Goal: Transaction & Acquisition: Book appointment/travel/reservation

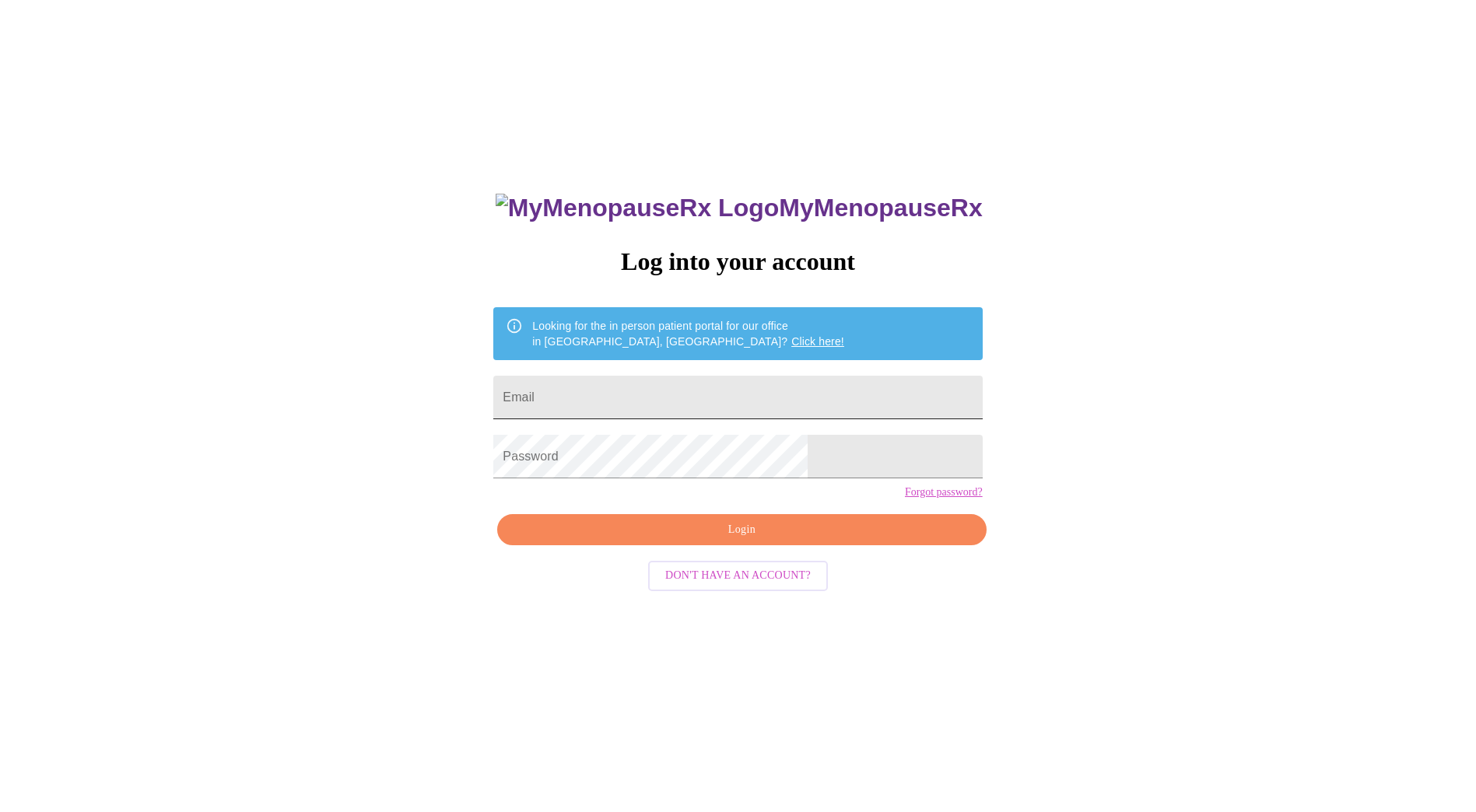
click at [647, 391] on input "Email" at bounding box center [738, 398] width 489 height 44
type input "[PERSON_NAME][EMAIL_ADDRESS][PERSON_NAME][PERSON_NAME][DOMAIN_NAME]"
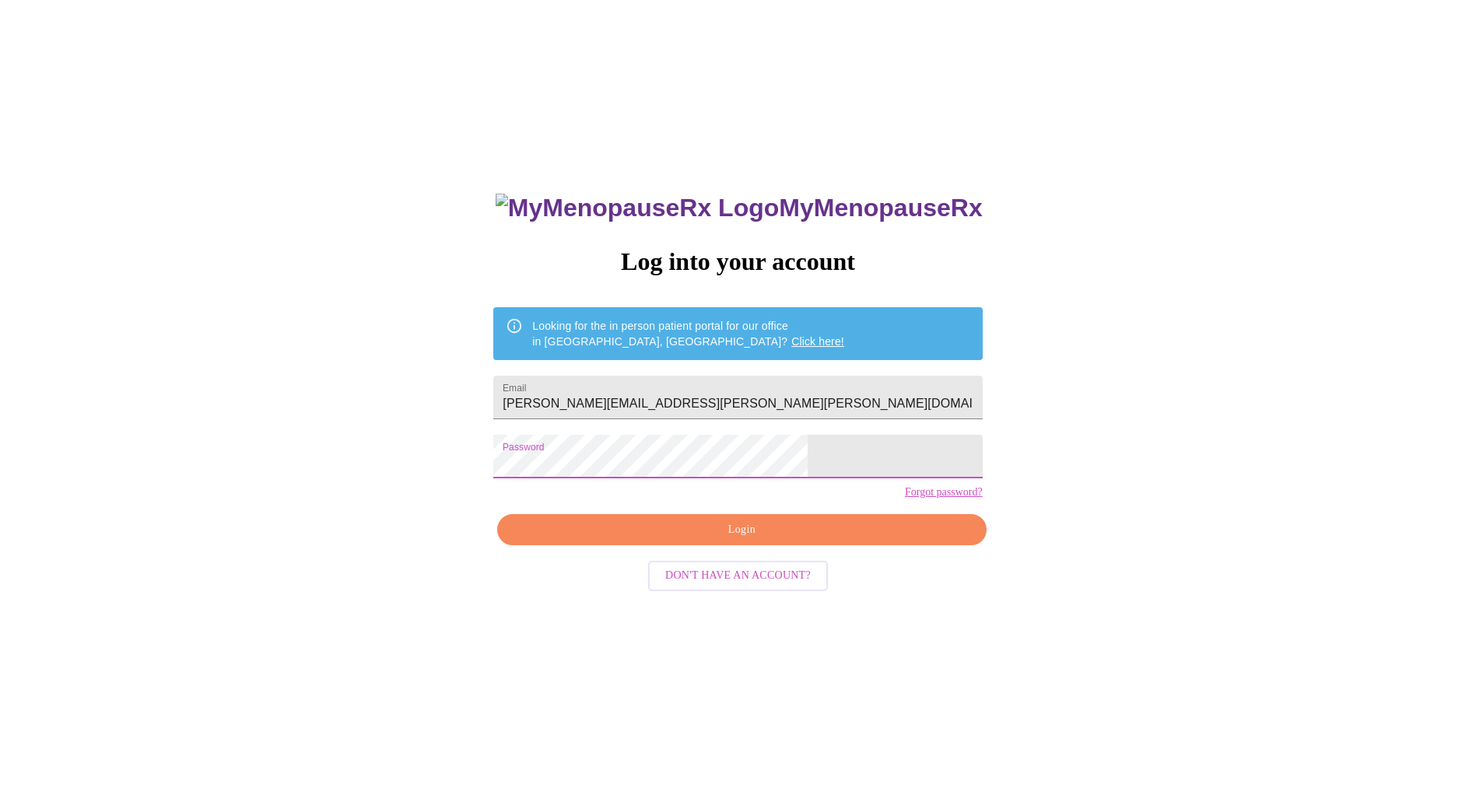
click at [702, 540] on span "Login" at bounding box center [741, 530] width 453 height 19
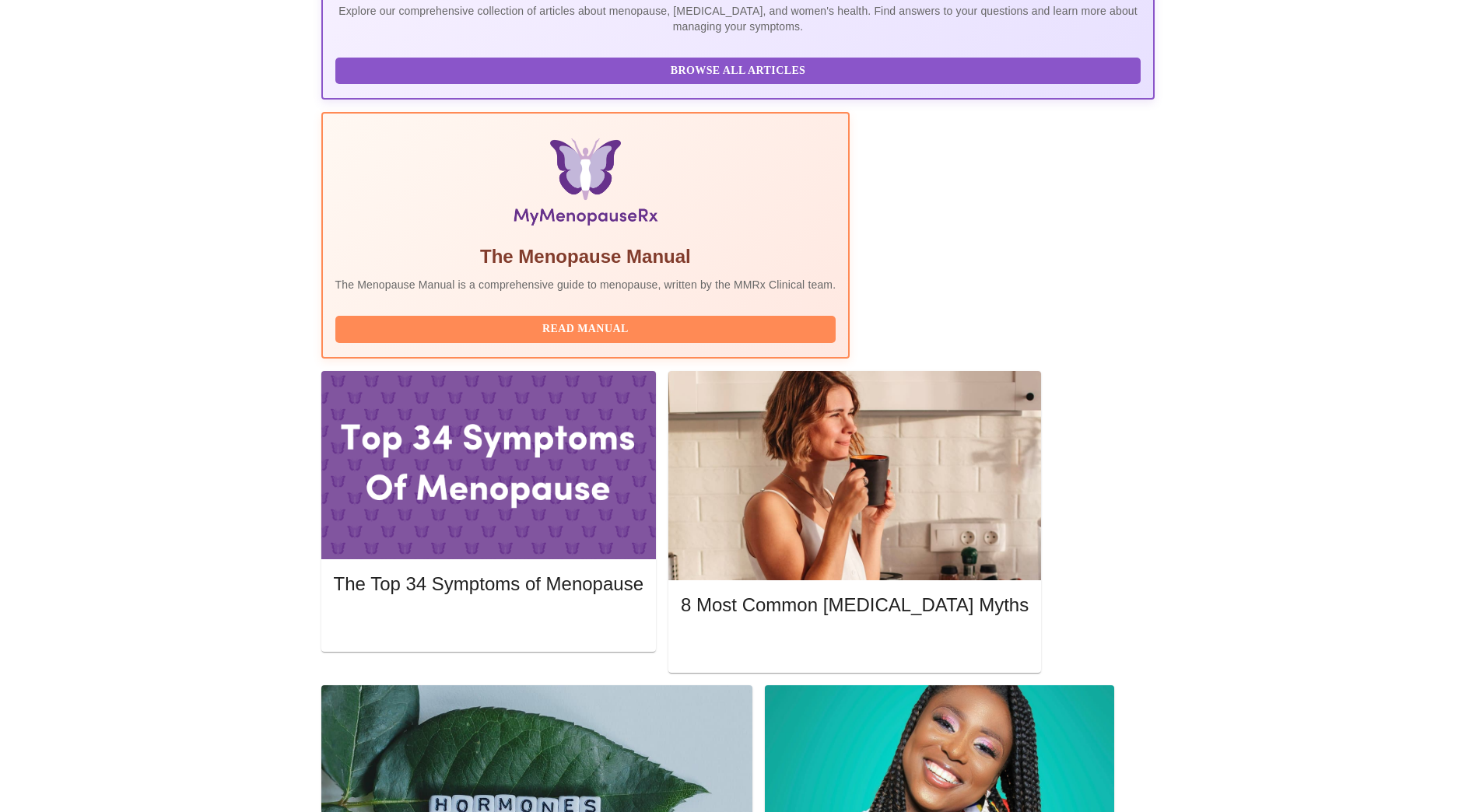
scroll to position [389, 0]
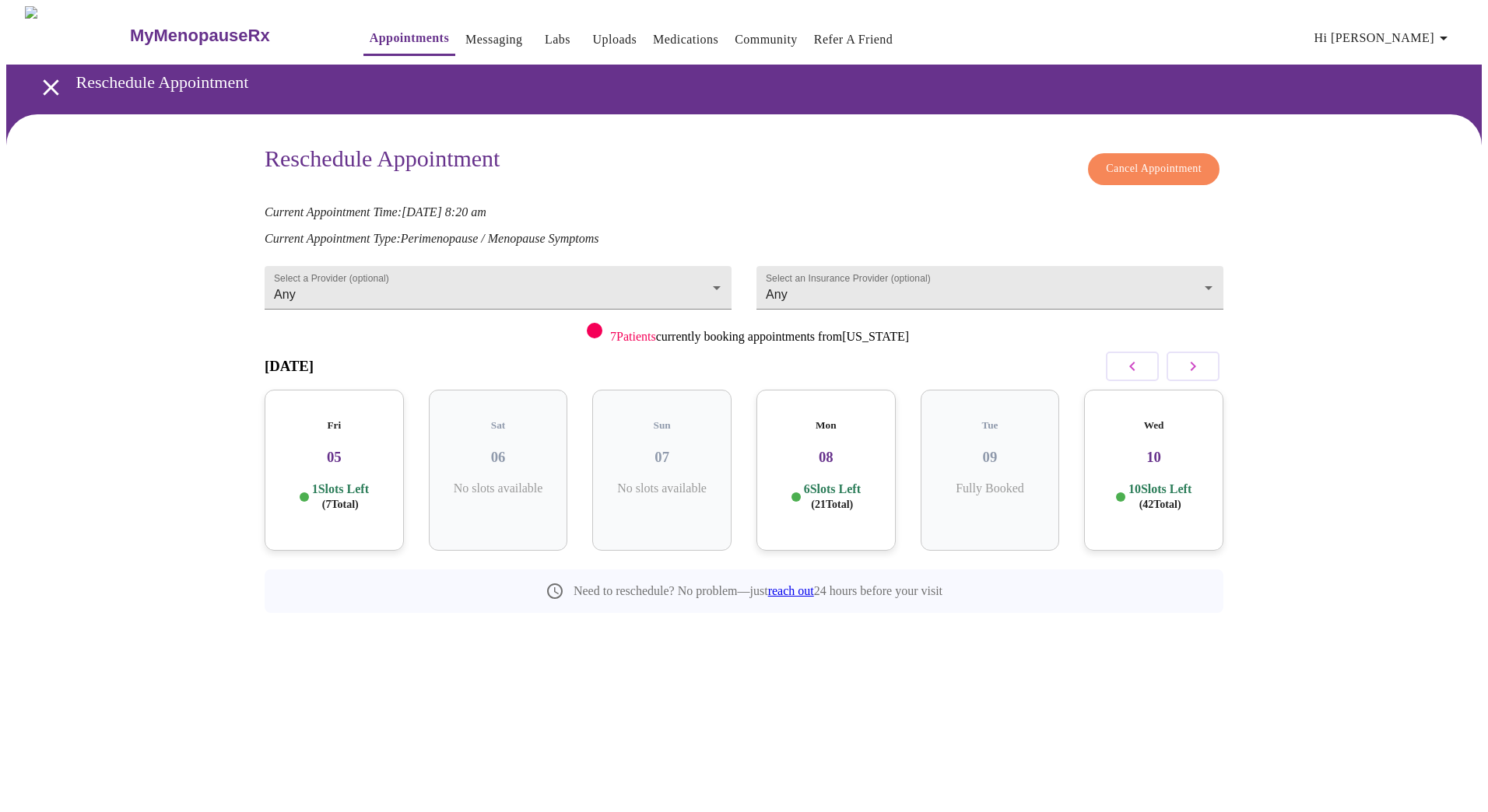
click at [1197, 370] on icon "button" at bounding box center [1192, 367] width 18 height 18
click at [673, 481] on p "5 Slots Left ( 29 Total)" at bounding box center [668, 496] width 57 height 30
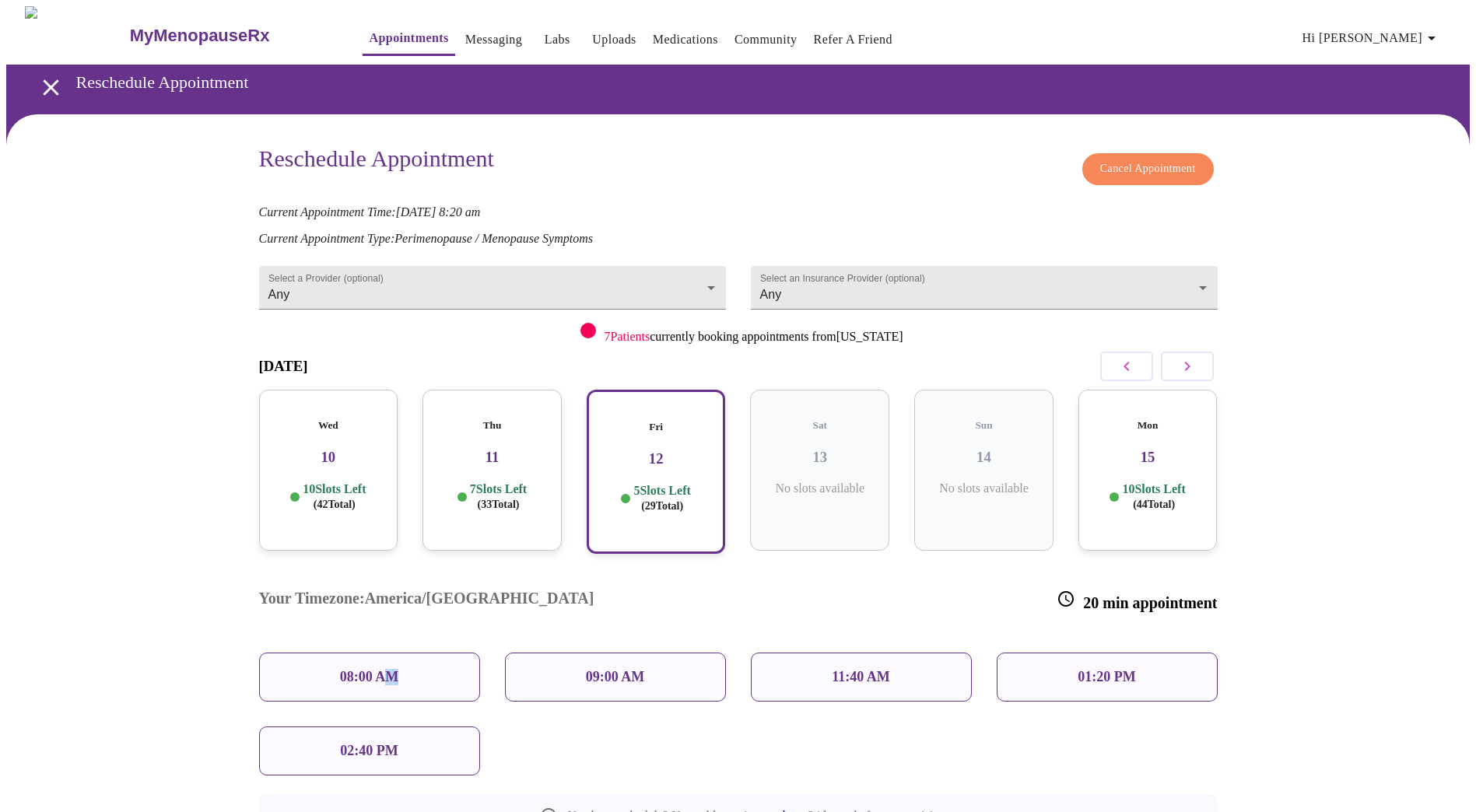
click at [393, 669] on p "08:00 AM" at bounding box center [369, 677] width 59 height 17
drag, startPoint x: 393, startPoint y: 628, endPoint x: 342, endPoint y: 620, distance: 51.6
click at [342, 669] on p "08:00 AM" at bounding box center [369, 677] width 59 height 17
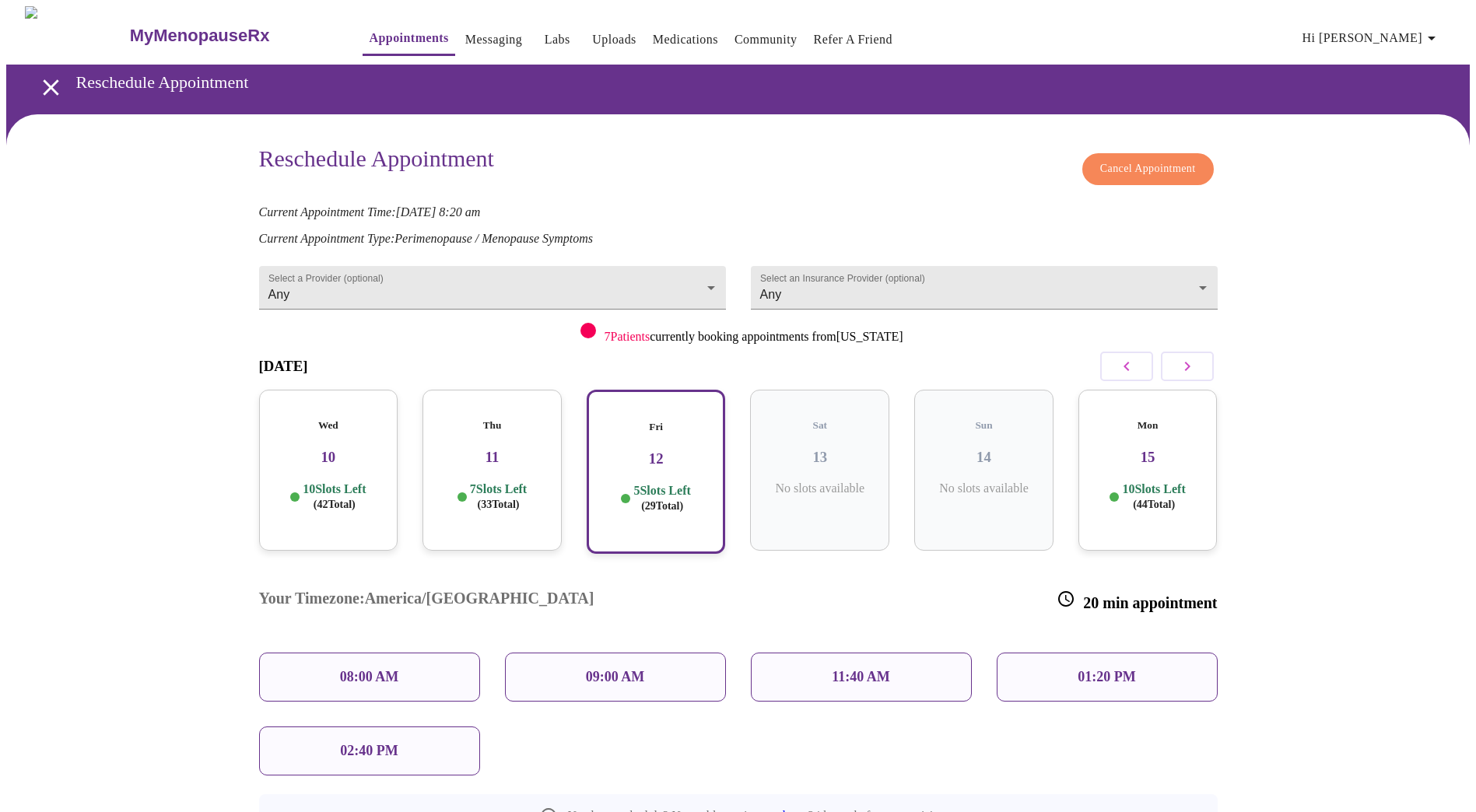
drag, startPoint x: 342, startPoint y: 620, endPoint x: 456, endPoint y: 630, distance: 114.4
click at [456, 653] on div "08:00 AM" at bounding box center [369, 677] width 221 height 49
click at [668, 421] on h5 "Fri" at bounding box center [656, 427] width 111 height 13
click at [444, 653] on div "08:00 AM" at bounding box center [369, 677] width 221 height 49
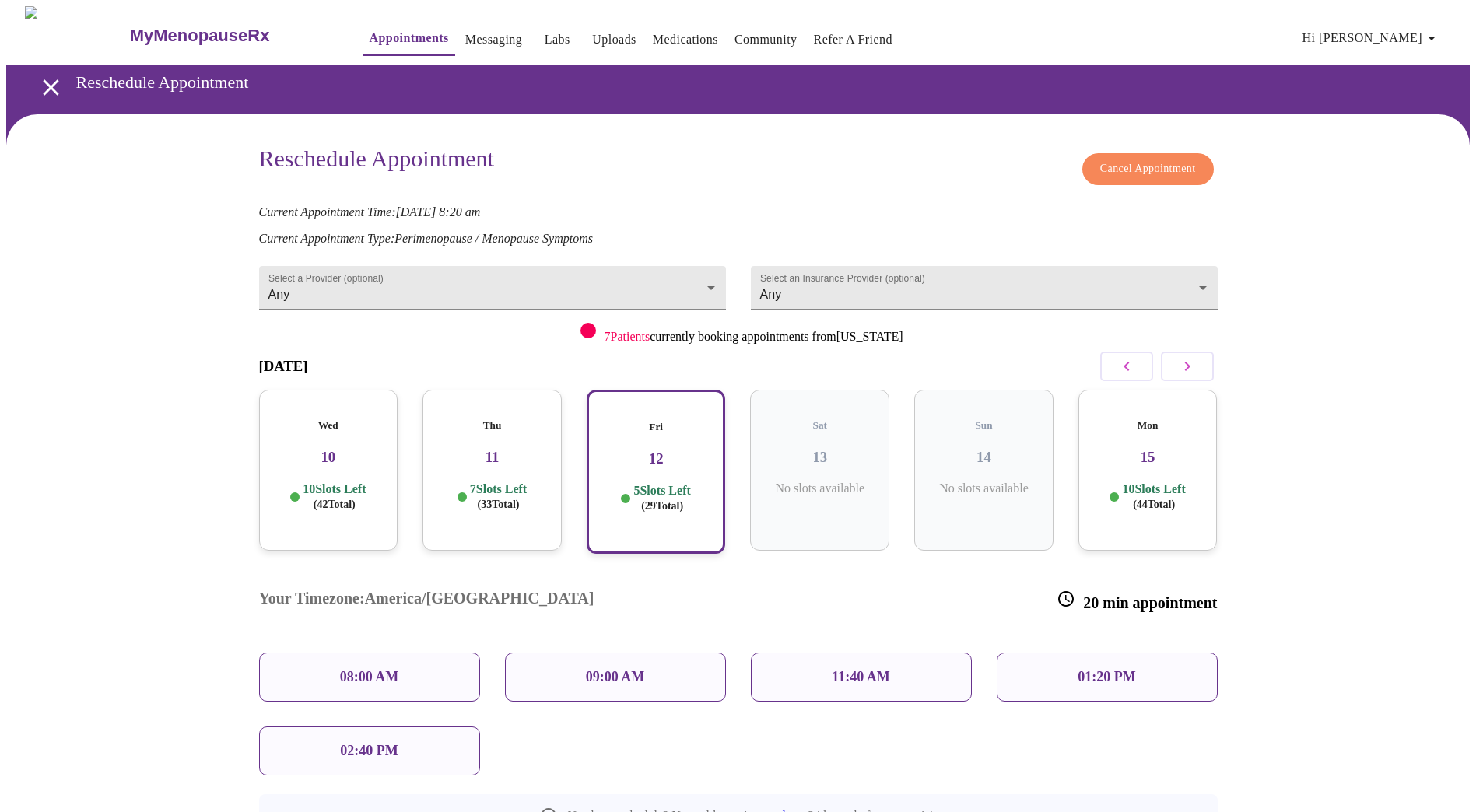
click at [439, 653] on div "08:00 AM" at bounding box center [369, 677] width 221 height 49
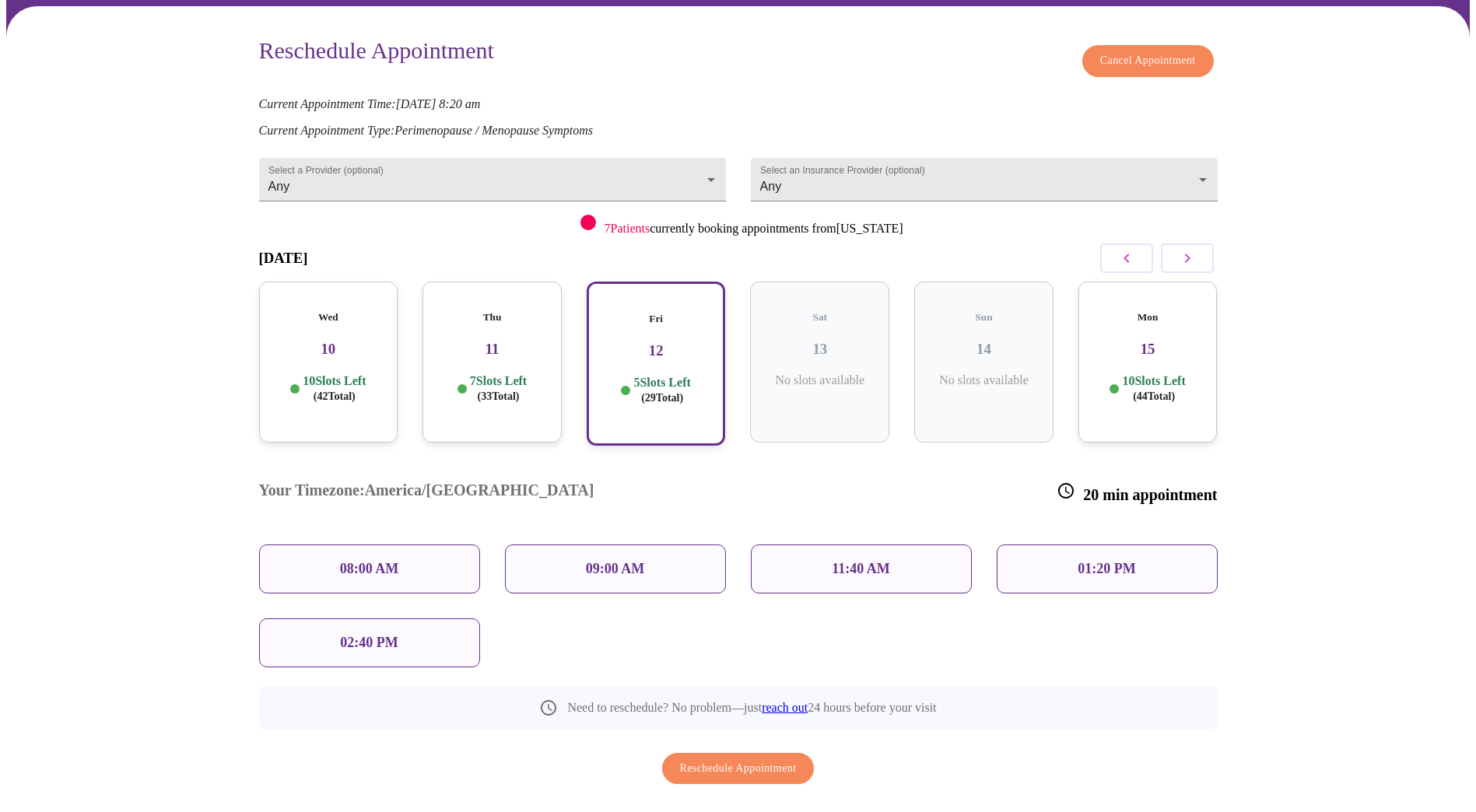
scroll to position [110, 0]
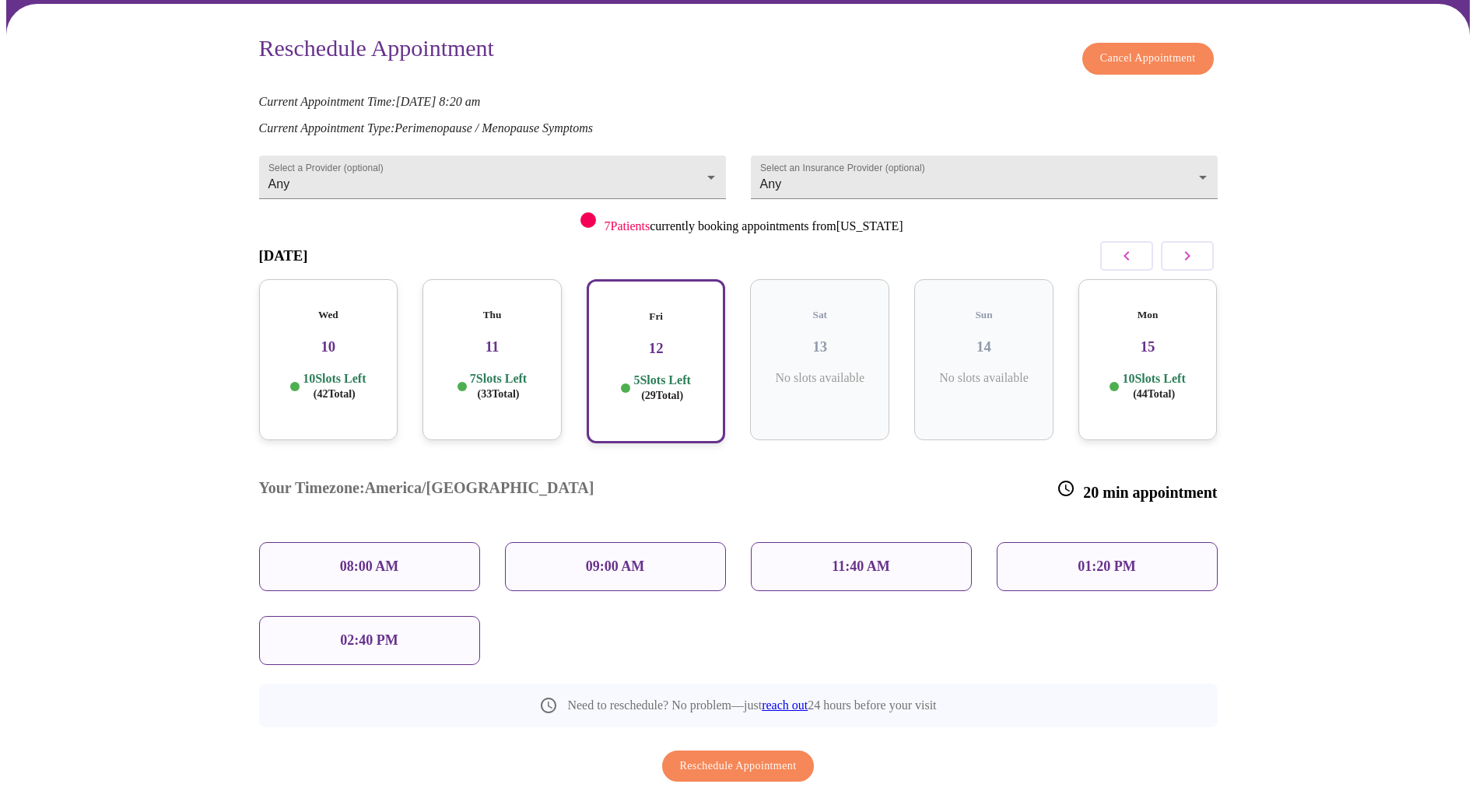
click at [423, 542] on div "08:00 AM" at bounding box center [369, 567] width 221 height 49
click at [318, 542] on div "08:00 AM" at bounding box center [369, 567] width 221 height 49
drag, startPoint x: 318, startPoint y: 499, endPoint x: 696, endPoint y: 575, distance: 385.6
click at [319, 542] on div "08:00 AM" at bounding box center [369, 567] width 221 height 49
click at [475, 338] on h3 "11" at bounding box center [491, 347] width 115 height 17
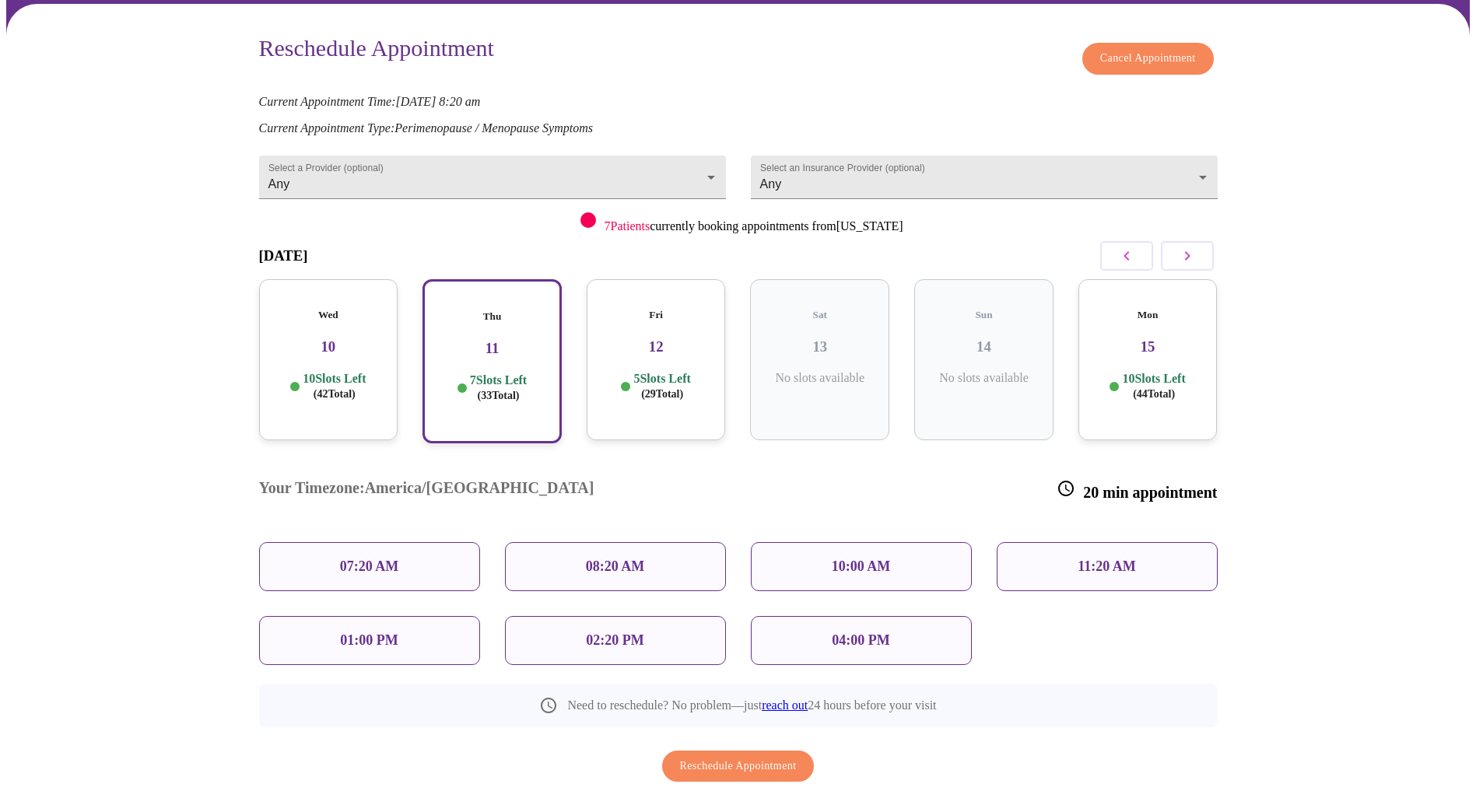
click at [643, 354] on div "Fri 12 5 Slots Left ( 29 Total)" at bounding box center [656, 360] width 139 height 161
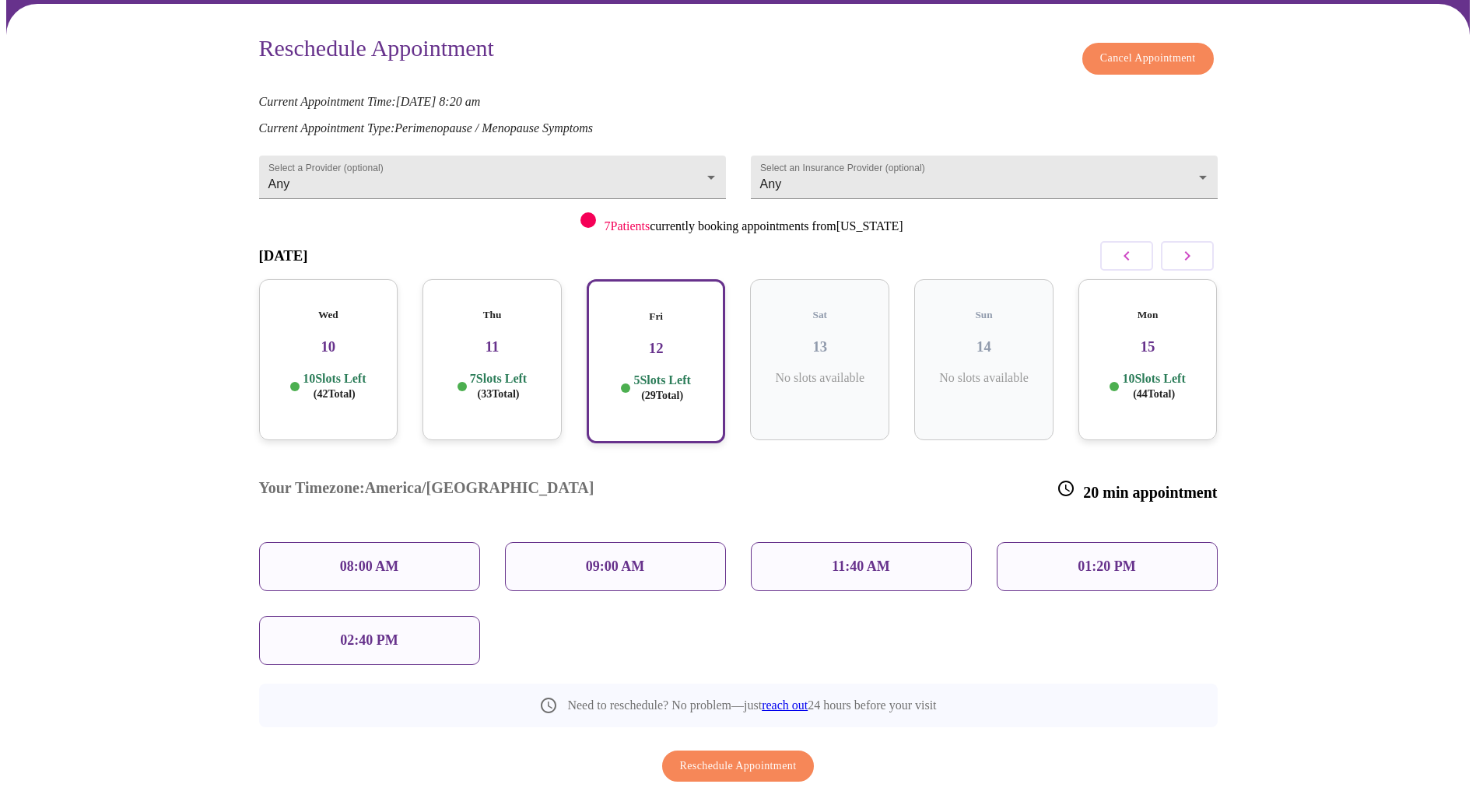
click at [428, 542] on div "08:00 AM" at bounding box center [369, 567] width 221 height 49
drag, startPoint x: 427, startPoint y: 504, endPoint x: 367, endPoint y: 511, distance: 60.4
click at [367, 558] on p "08:00 AM" at bounding box center [369, 567] width 59 height 17
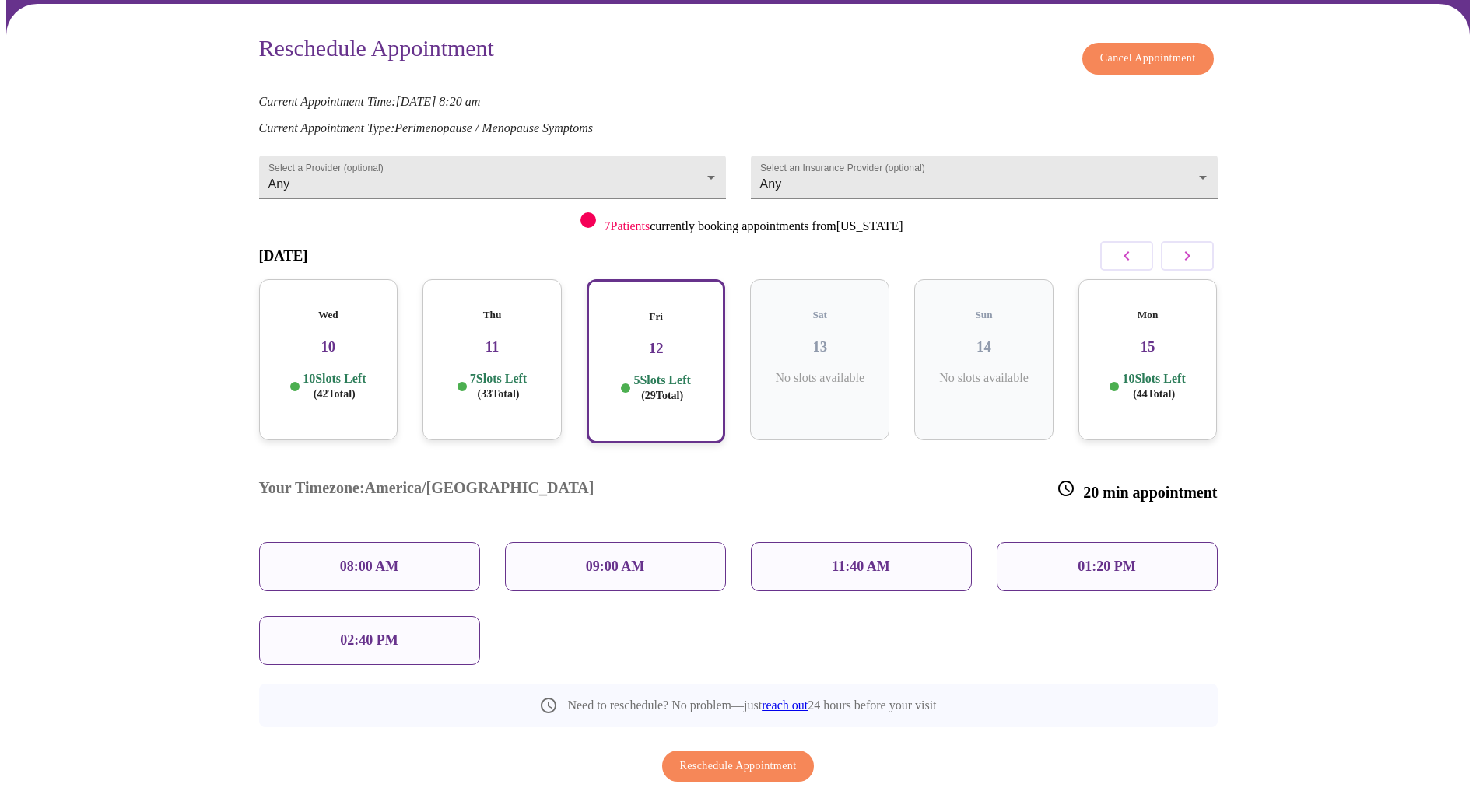
click at [1163, 371] on p "10 Slots Left ( 44 Total)" at bounding box center [1153, 386] width 63 height 30
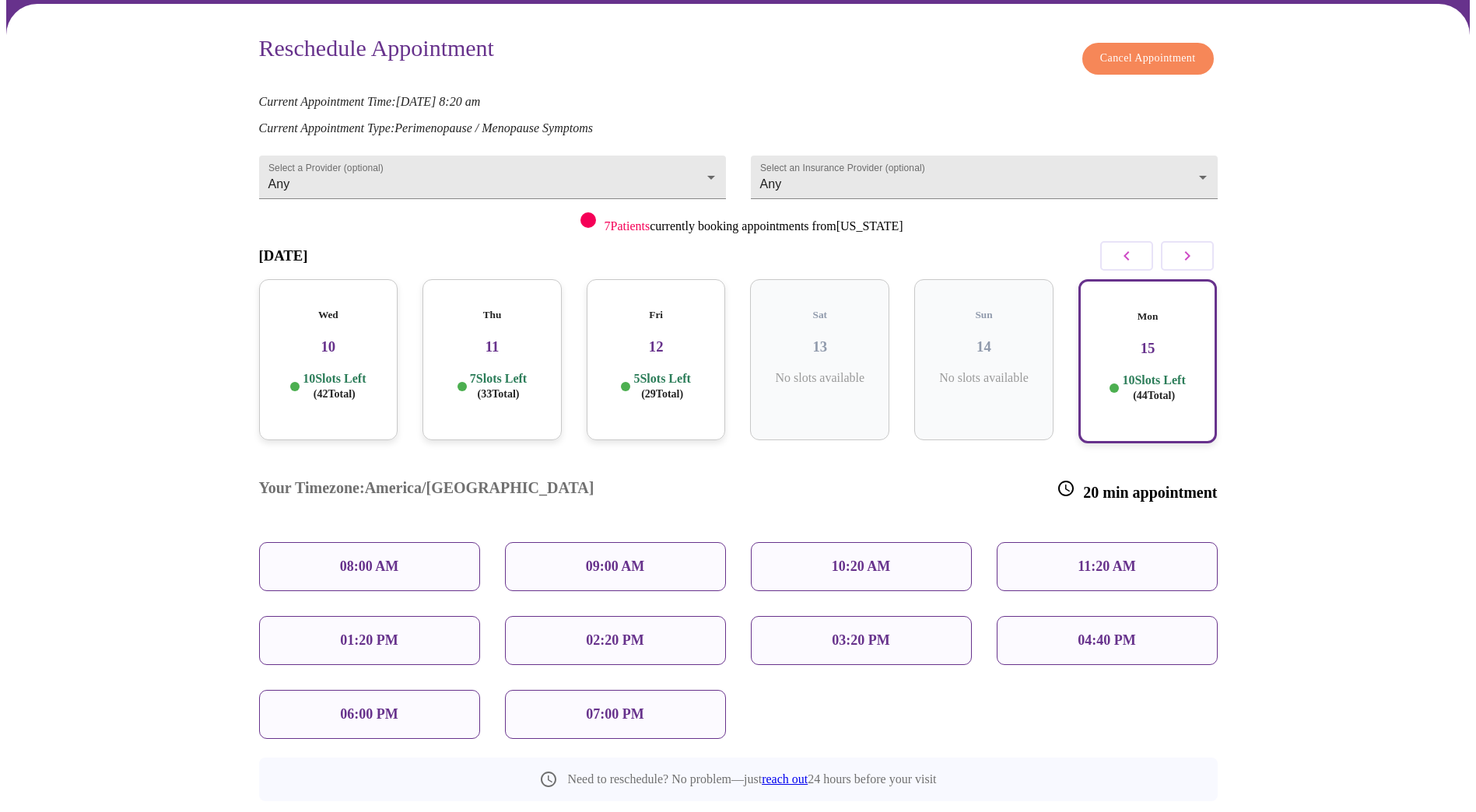
click at [412, 542] on div "08:00 AM" at bounding box center [369, 567] width 221 height 49
click at [707, 162] on body "MyMenopauseRx Appointments Messaging Labs Uploads Medications Community Refer a…" at bounding box center [738, 414] width 1463 height 1038
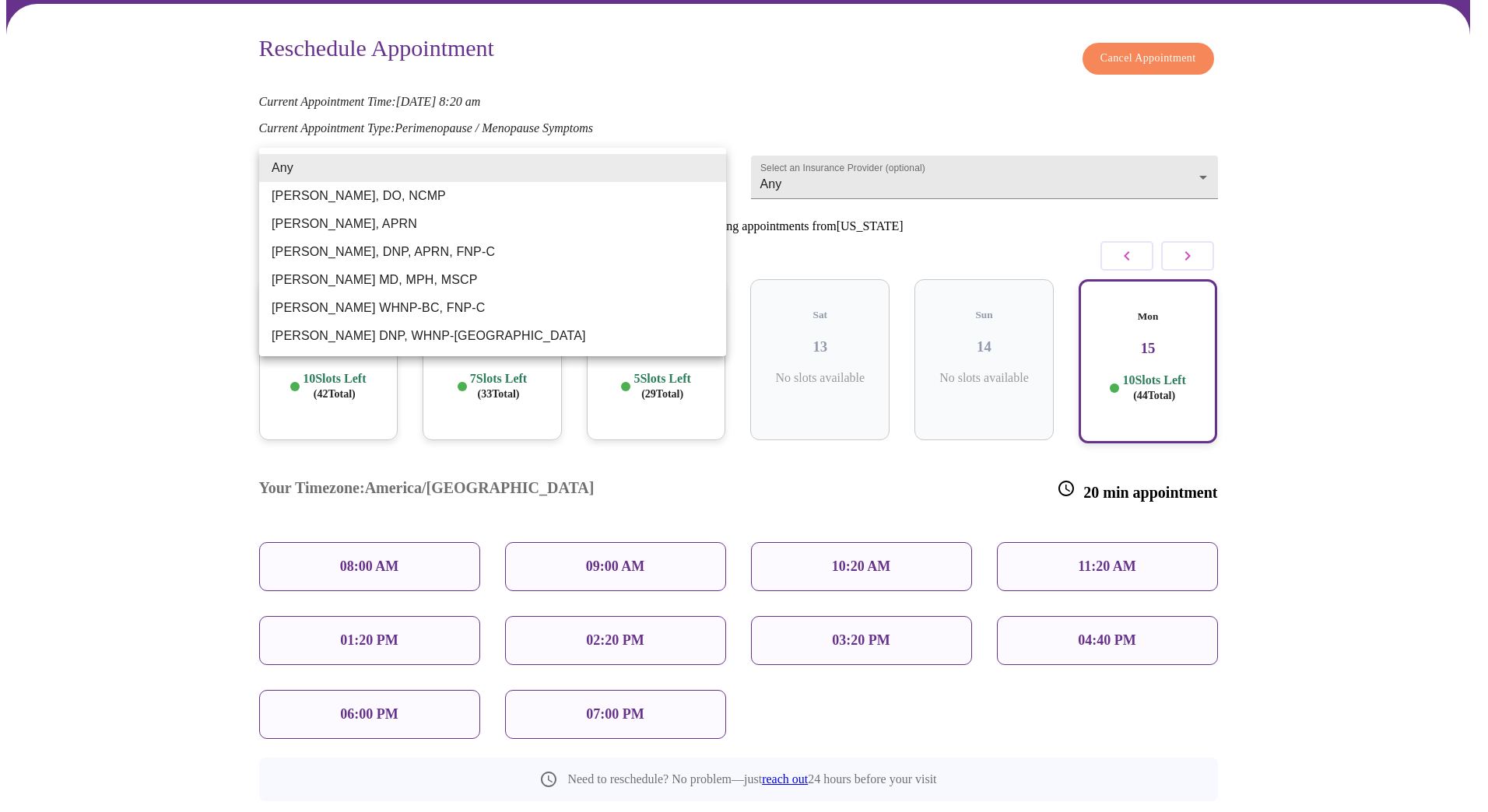
click at [380, 306] on li "[PERSON_NAME] WHNP-BC, FNP-C" at bounding box center [492, 307] width 467 height 28
type input "[PERSON_NAME] WHNP-BC, FNP-C"
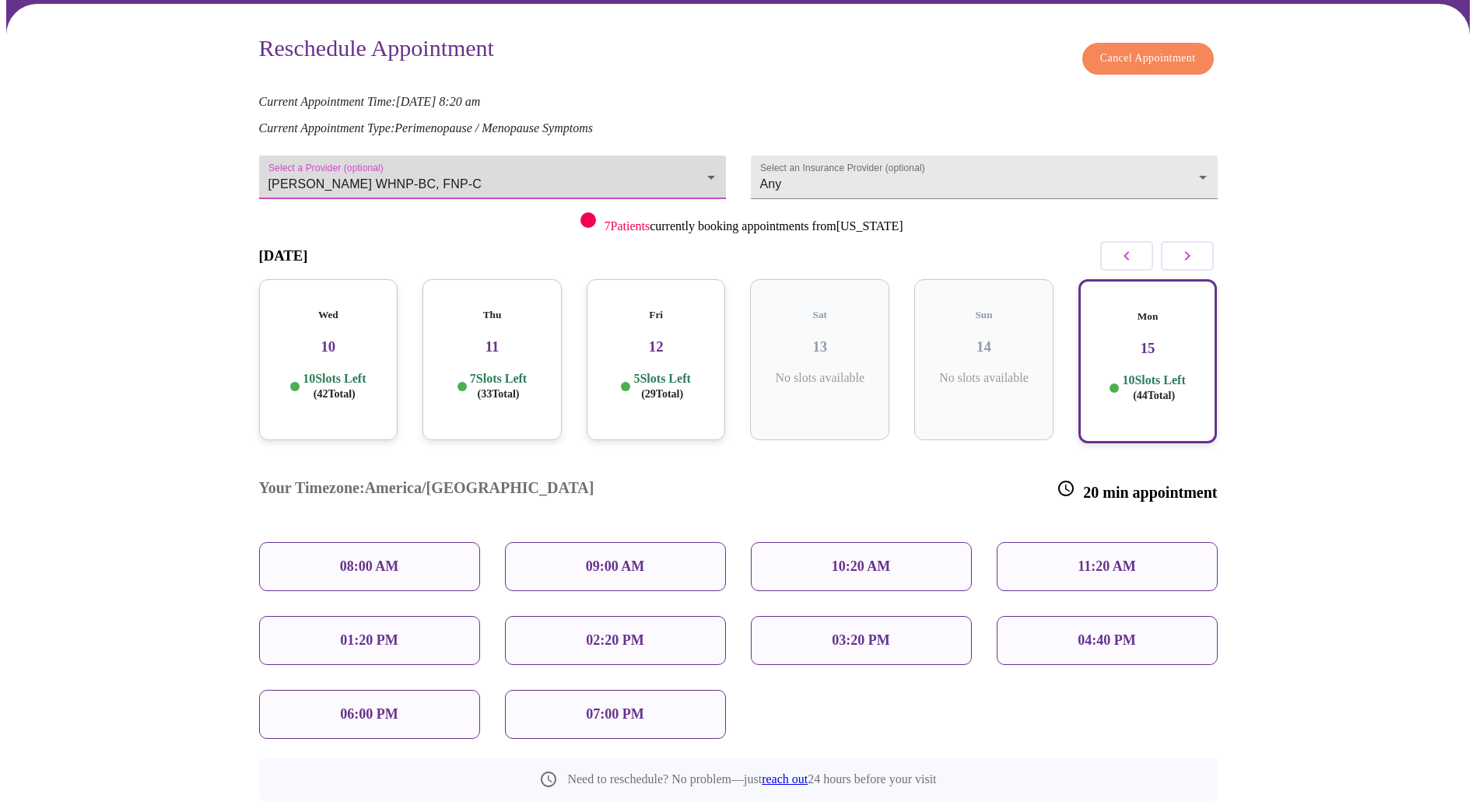
scroll to position [0, 0]
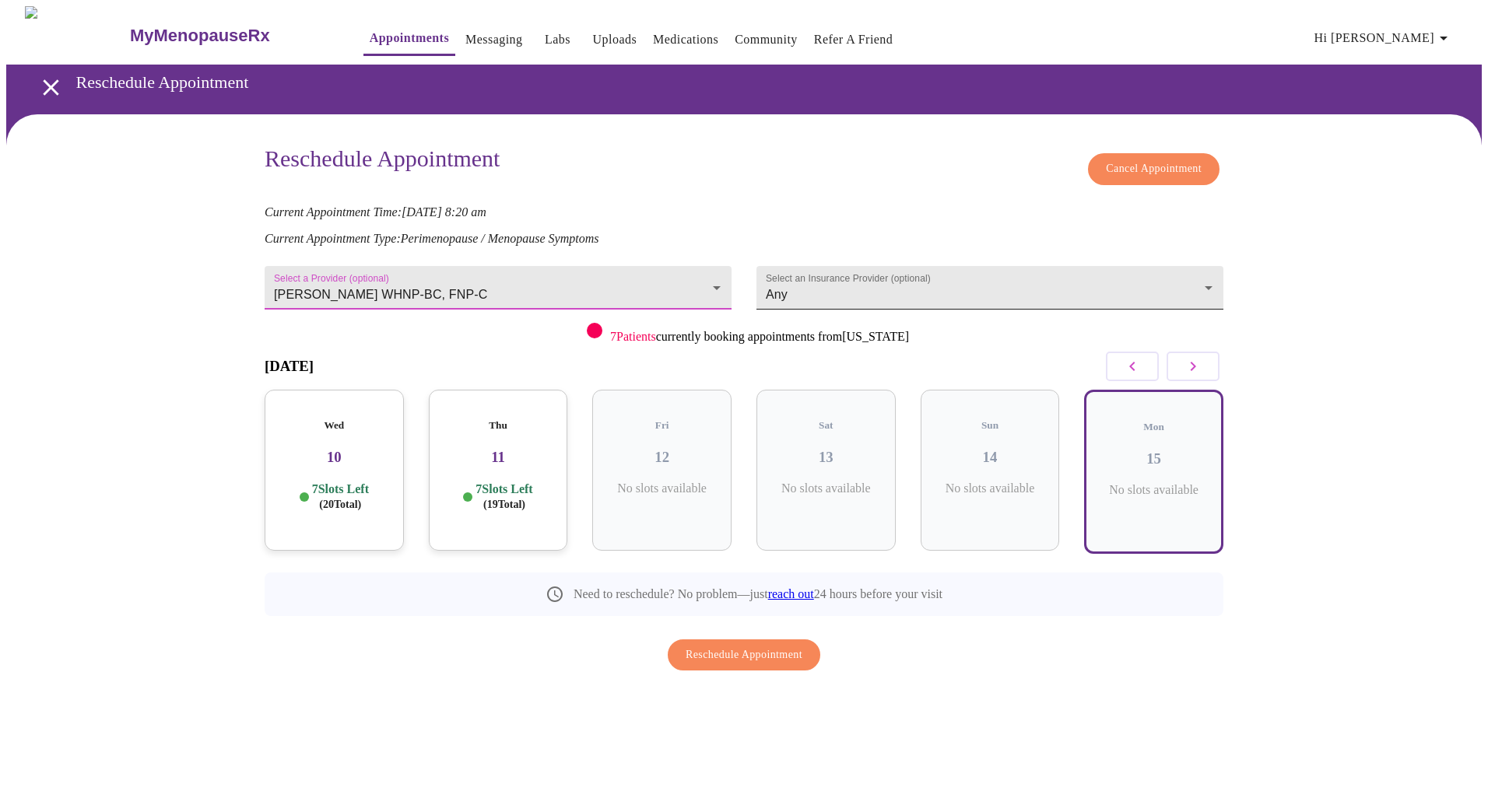
click at [1078, 283] on body "MyMenopauseRx Appointments Messaging Labs Uploads Medications Community Refer a…" at bounding box center [744, 377] width 1475 height 743
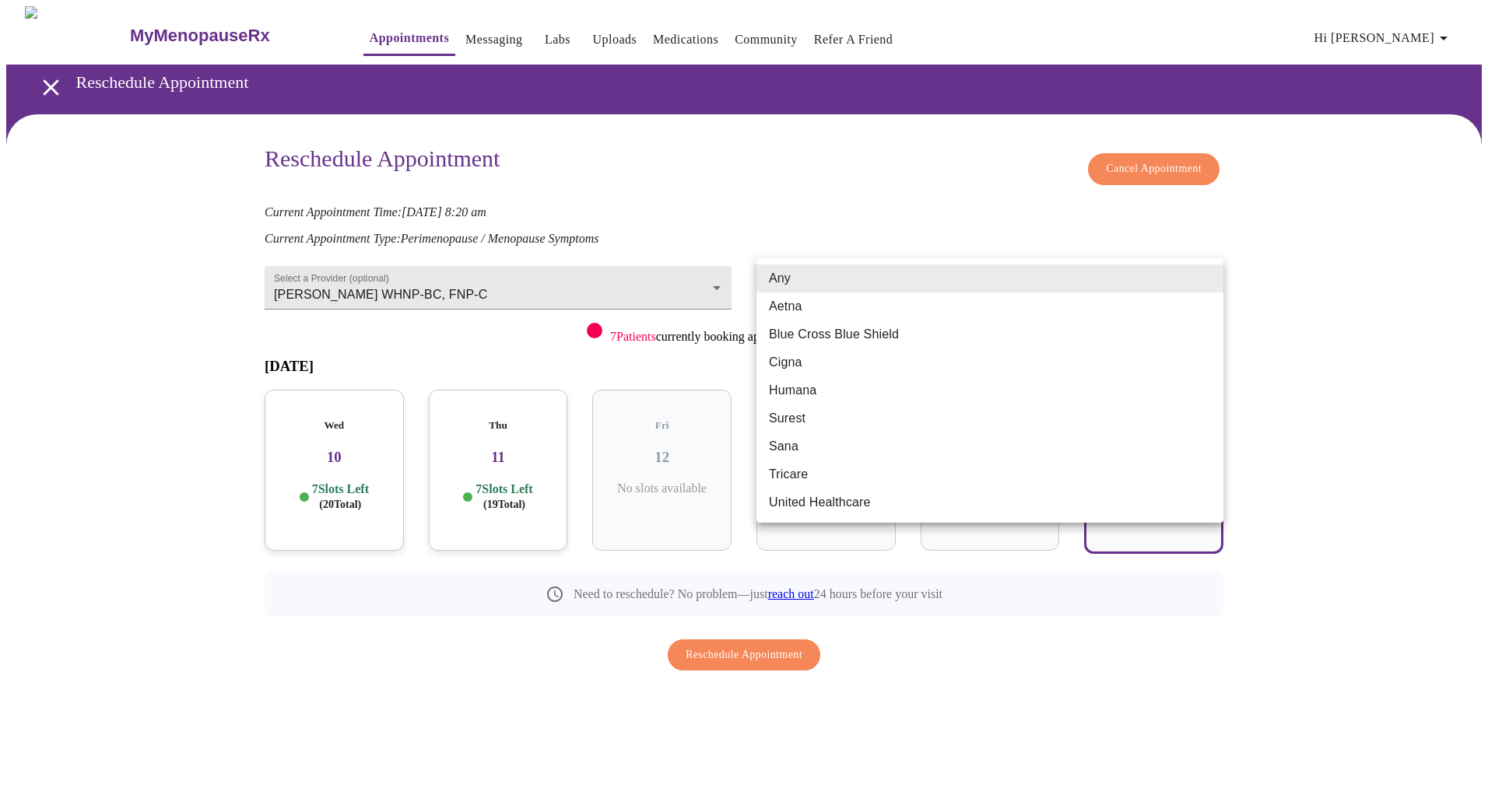
click at [880, 193] on div at bounding box center [744, 406] width 1488 height 812
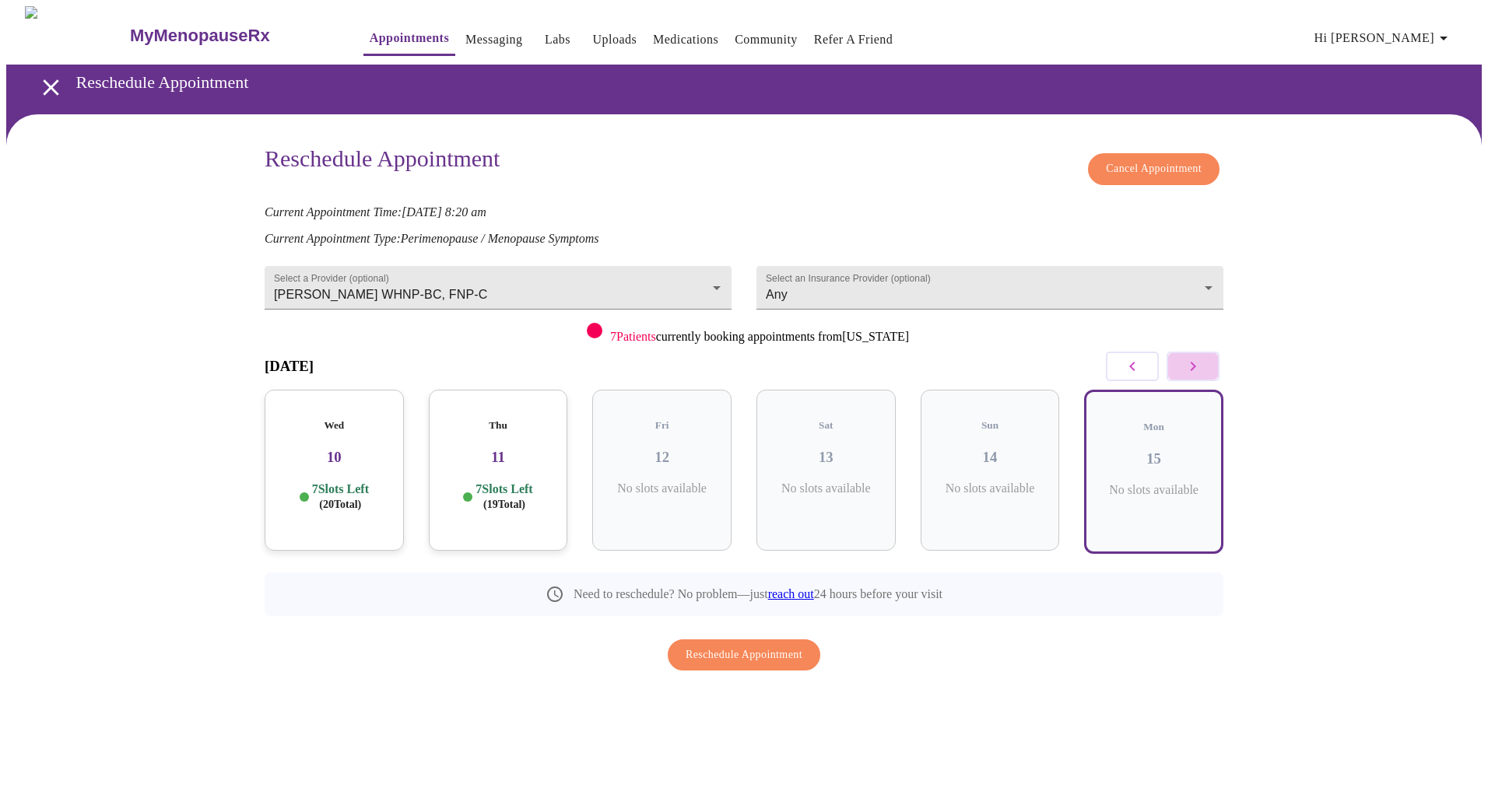
click at [1196, 368] on icon "button" at bounding box center [1192, 367] width 18 height 18
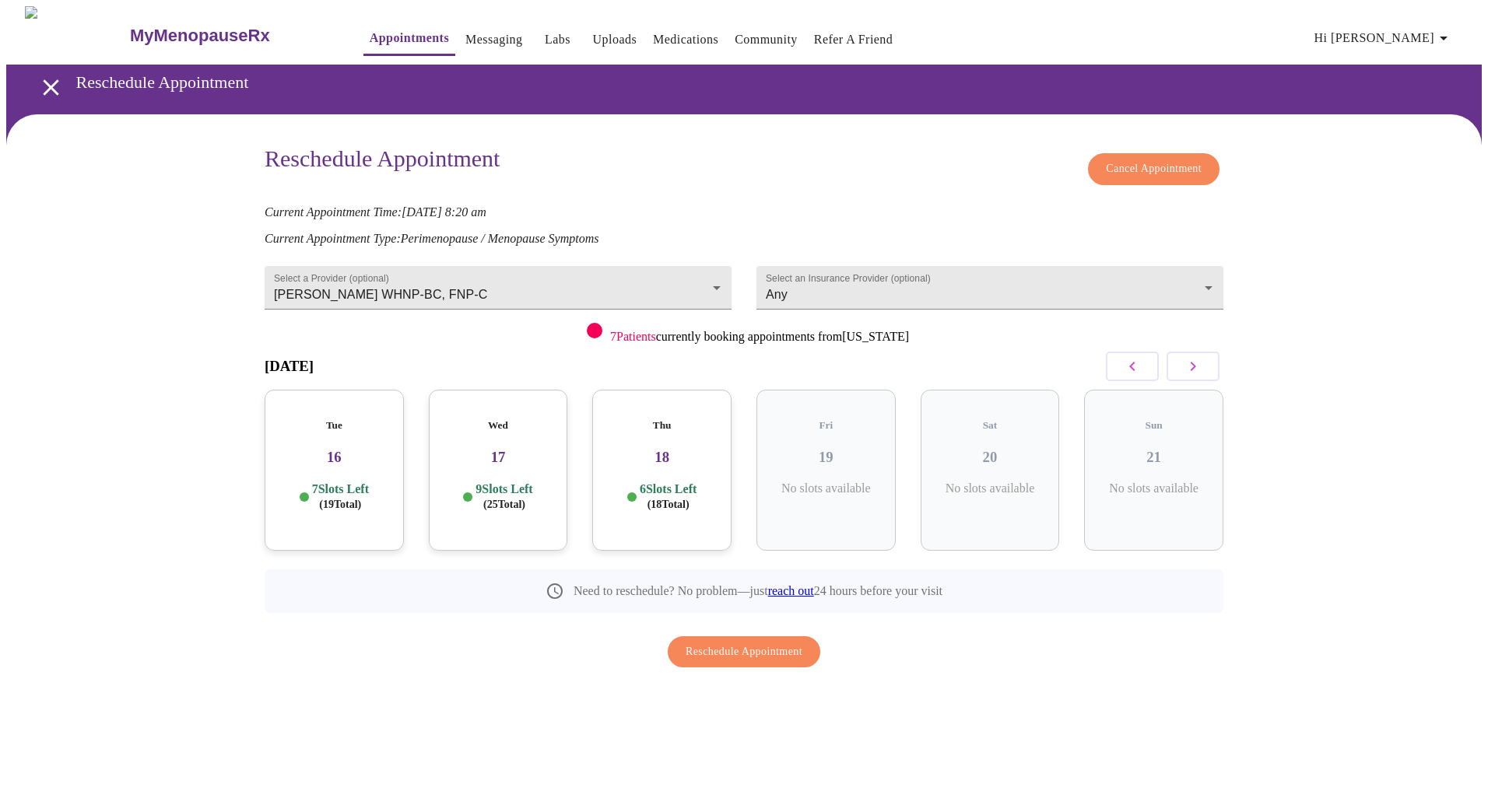
click at [342, 481] on p "7 Slots Left ( 19 Total)" at bounding box center [341, 496] width 57 height 30
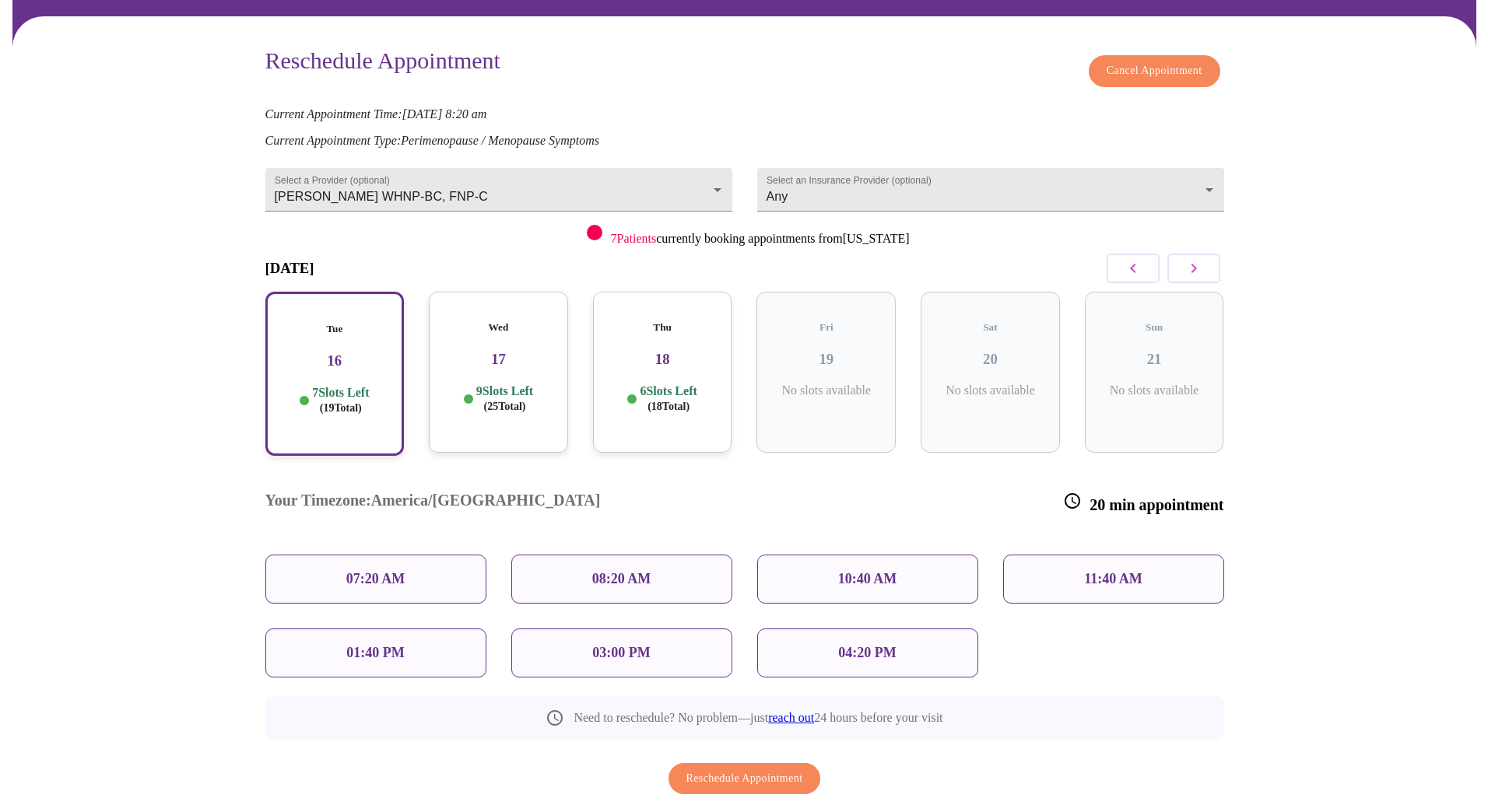
scroll to position [110, 0]
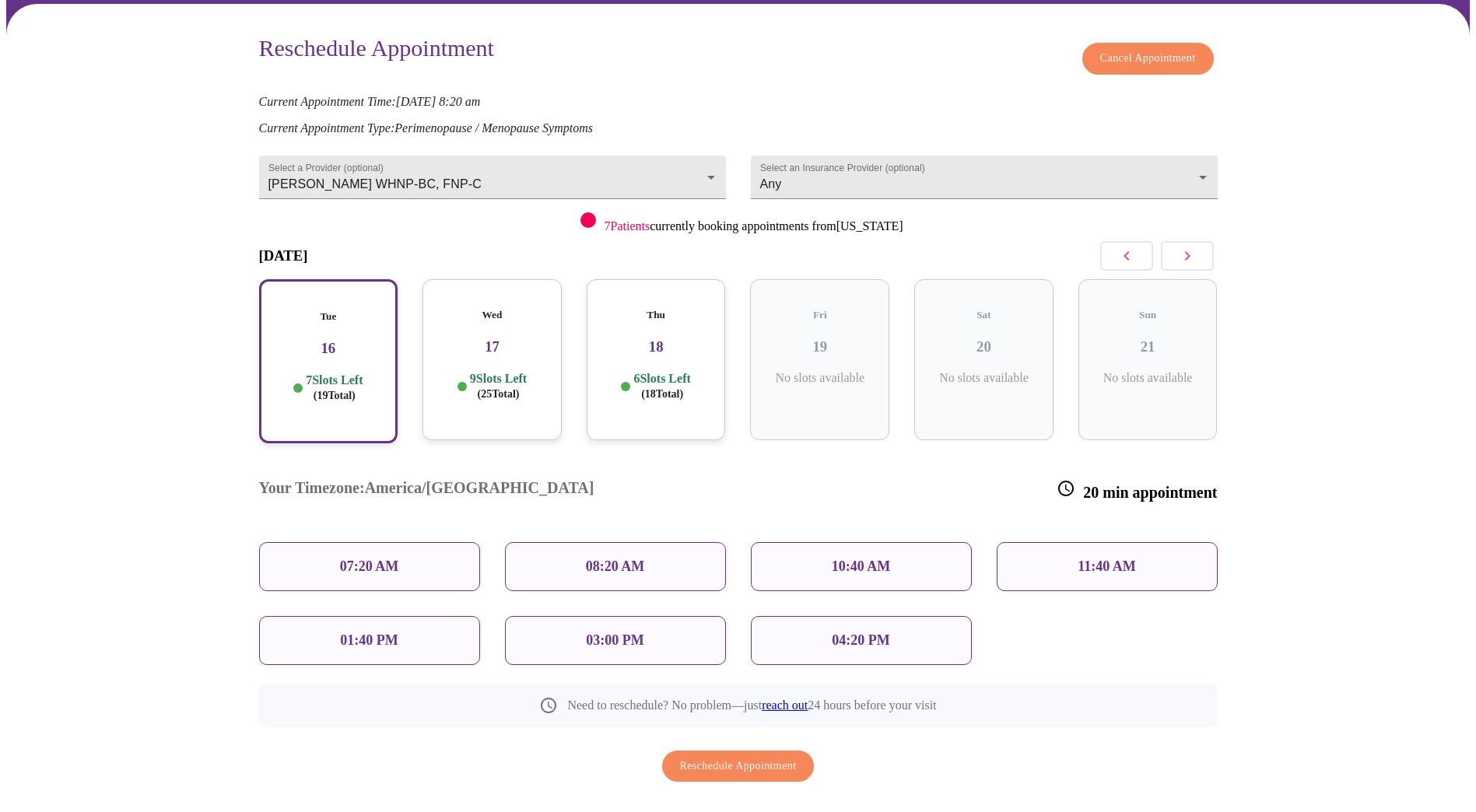
click at [645, 542] on div "08:20 AM" at bounding box center [615, 567] width 221 height 49
click at [314, 311] on h5 "Tue" at bounding box center [328, 316] width 111 height 13
click at [321, 342] on h3 "16" at bounding box center [328, 348] width 111 height 17
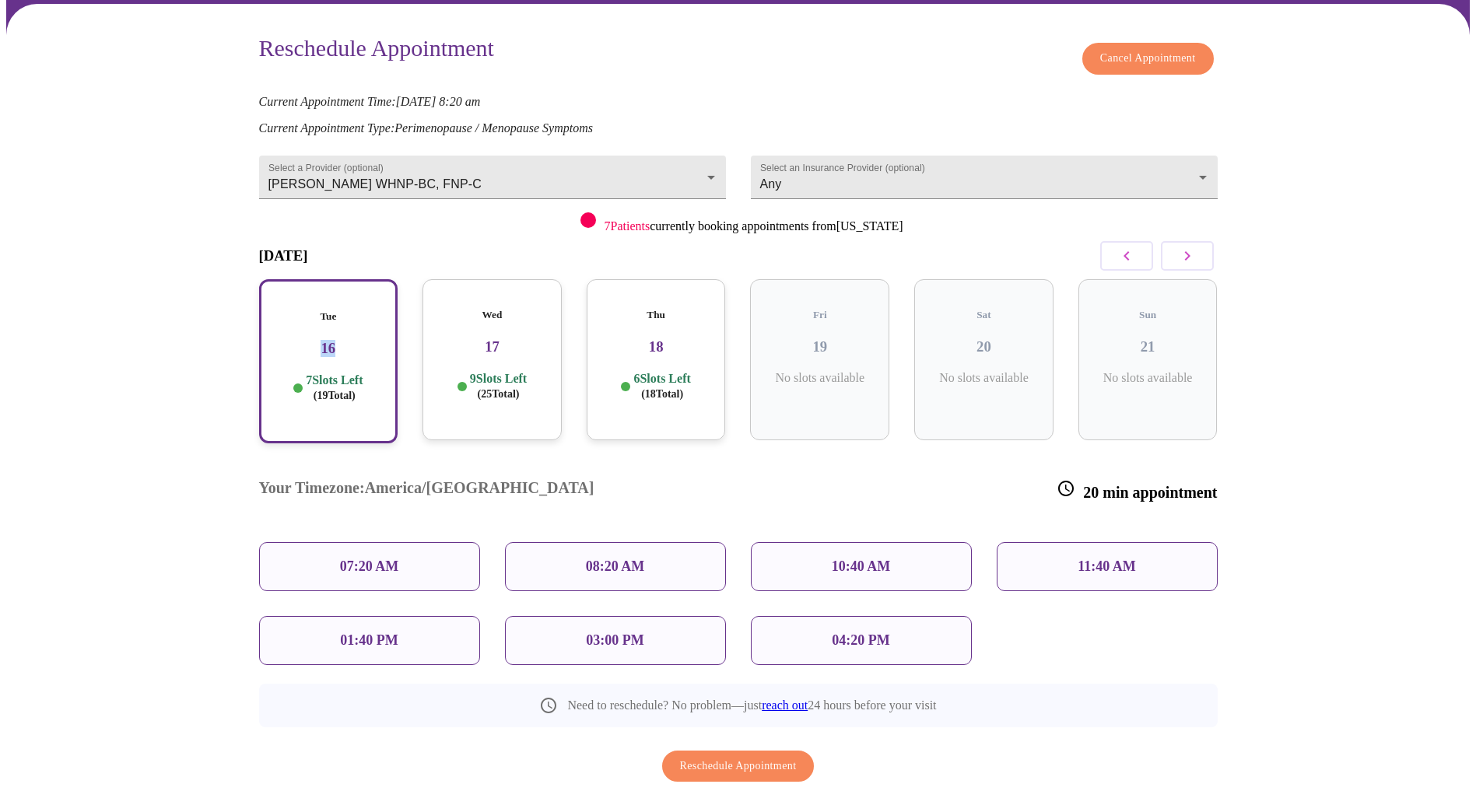
click at [321, 342] on h3 "16" at bounding box center [328, 348] width 111 height 17
drag, startPoint x: 321, startPoint y: 342, endPoint x: 335, endPoint y: 357, distance: 20.5
click at [335, 373] on p "7 Slots Left ( 19 Total)" at bounding box center [334, 388] width 57 height 30
click at [616, 542] on div "08:20 AM" at bounding box center [615, 567] width 221 height 49
click at [616, 558] on p "08:20 AM" at bounding box center [615, 567] width 59 height 17
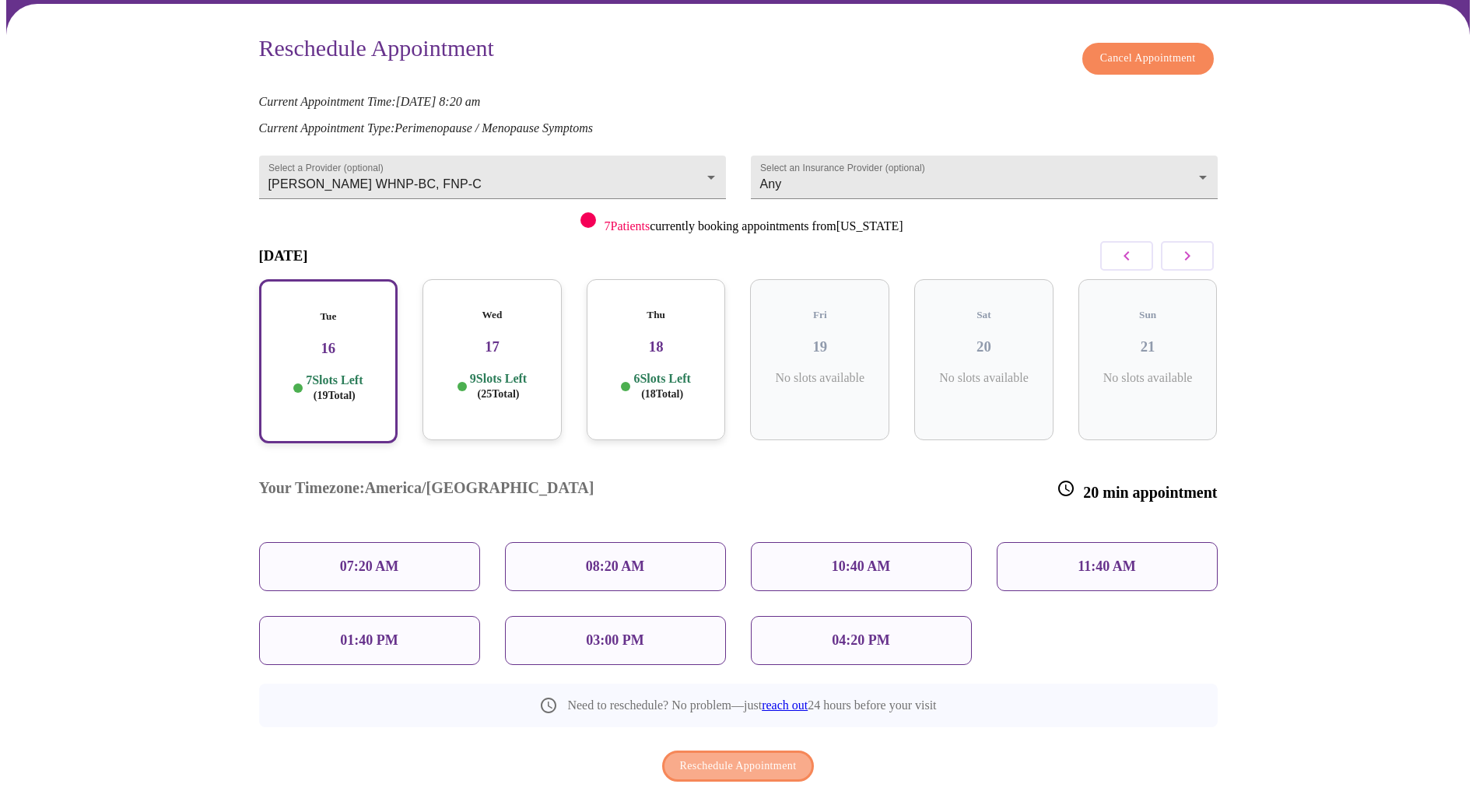
click at [720, 757] on span "Reschedule Appointment" at bounding box center [738, 766] width 116 height 19
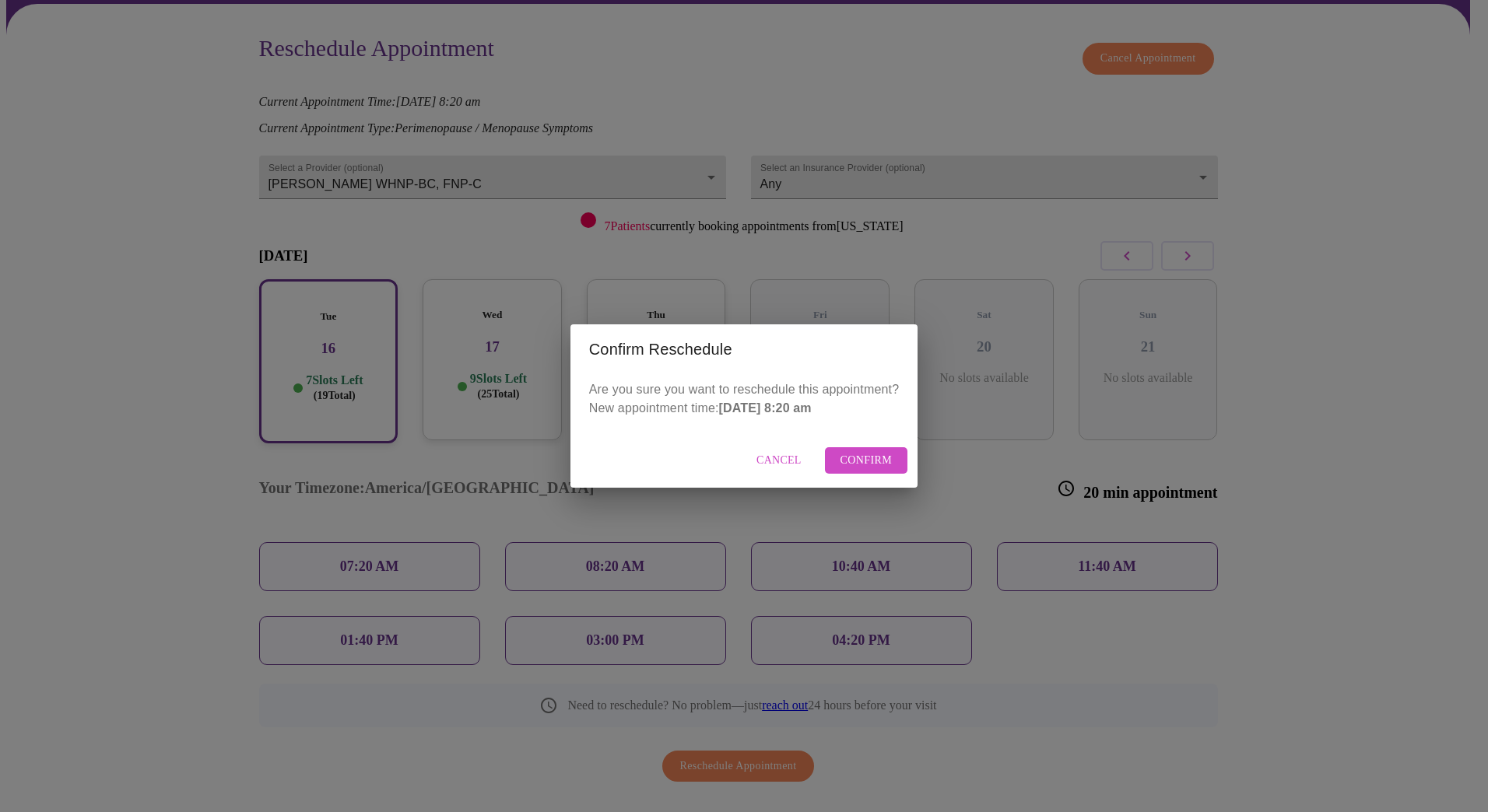
click at [859, 461] on span "Confirm" at bounding box center [867, 460] width 52 height 19
